Goal: Check status: Check status

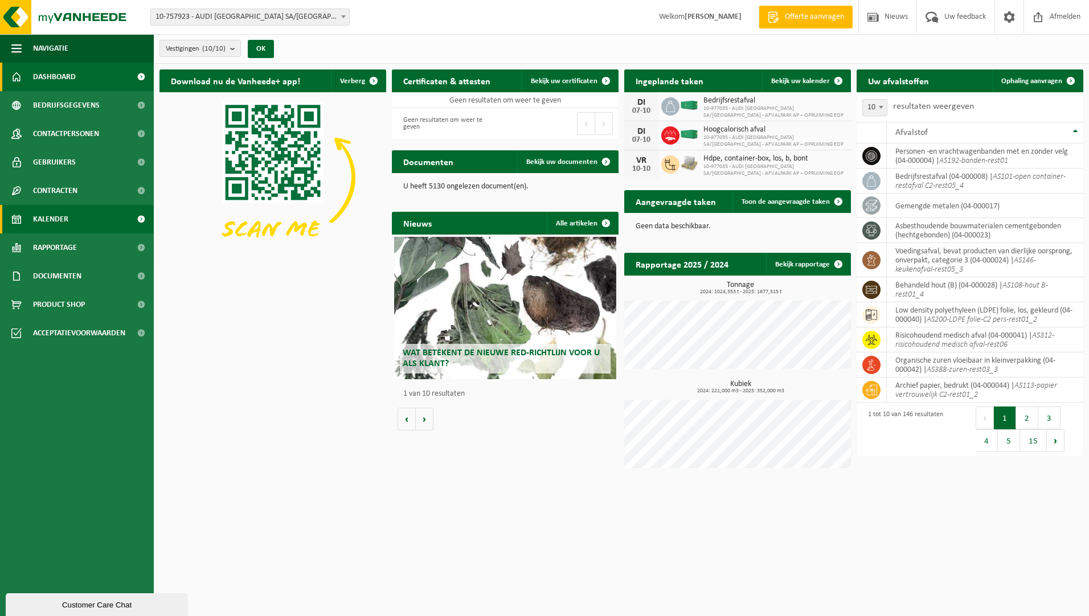
click at [58, 223] on span "Kalender" at bounding box center [50, 219] width 35 height 28
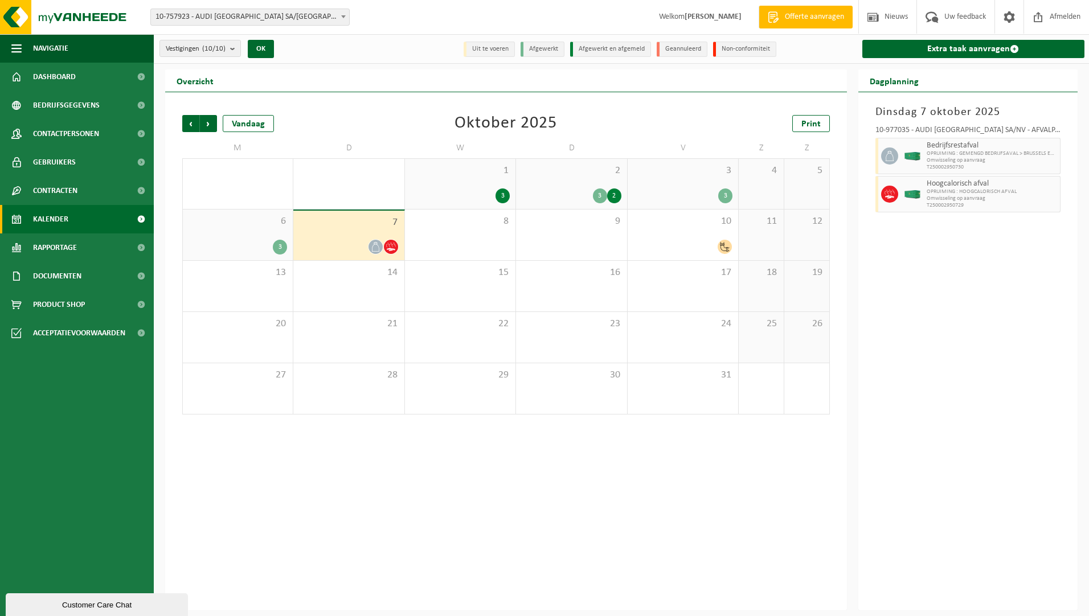
click at [327, 236] on div "7" at bounding box center [348, 236] width 110 height 50
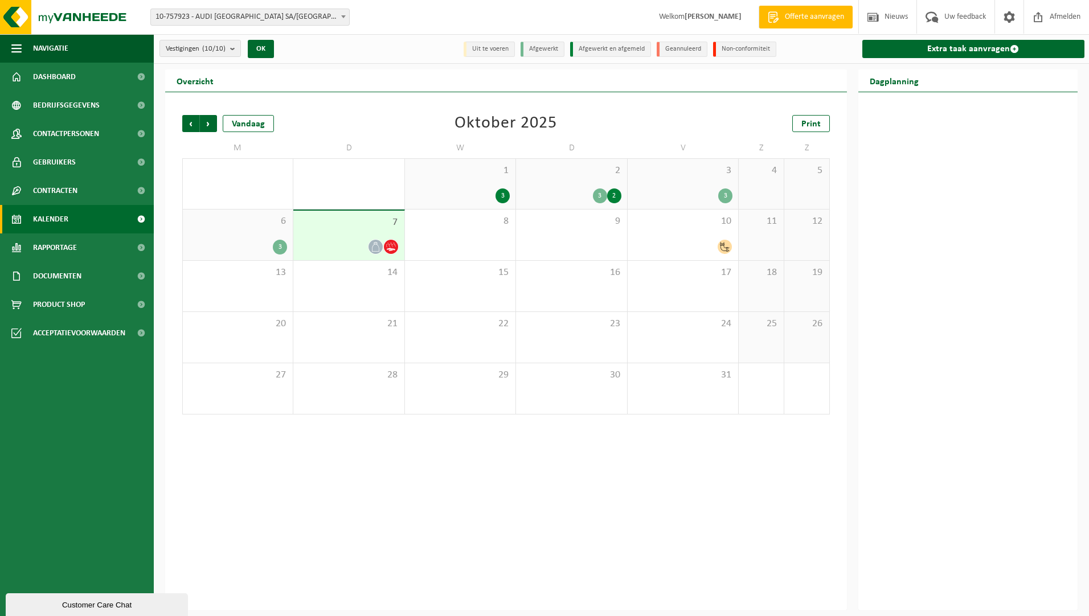
click at [327, 236] on div "7" at bounding box center [348, 236] width 110 height 50
